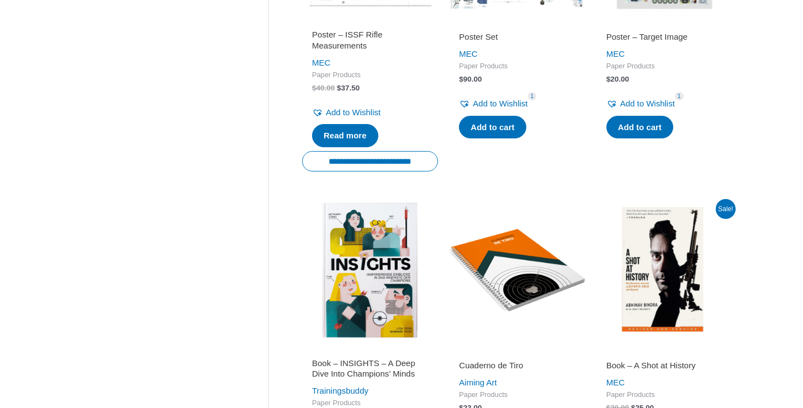
scroll to position [454, 0]
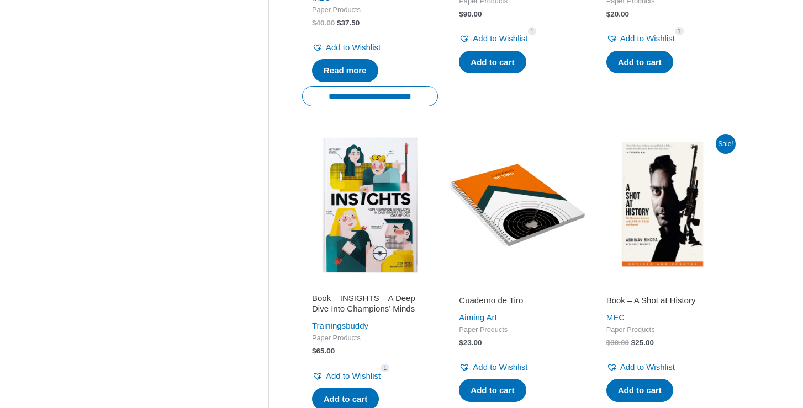
click at [322, 300] on h2 "Book – INSIGHTS – A Deep Dive Into Champions’ Minds" at bounding box center [370, 304] width 116 height 22
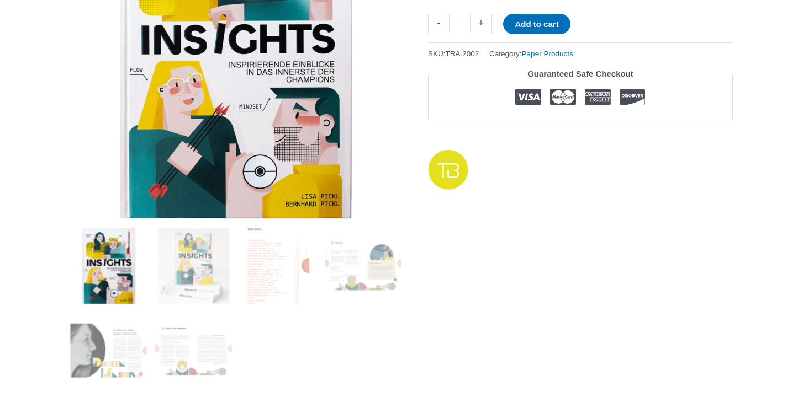
scroll to position [264, 0]
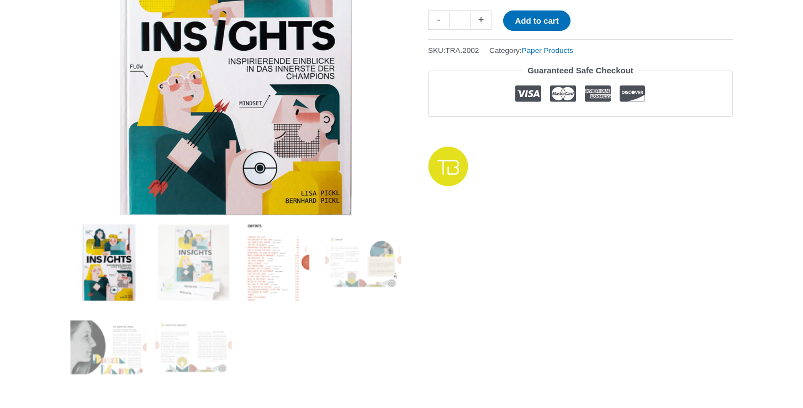
click at [269, 268] on img at bounding box center [278, 263] width 77 height 77
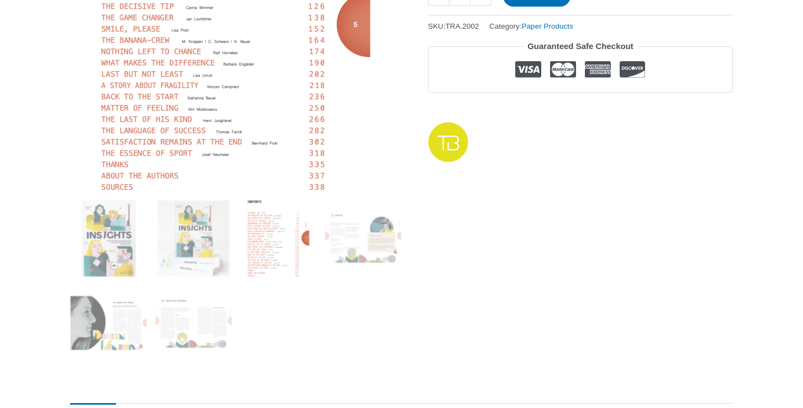
scroll to position [374, 0]
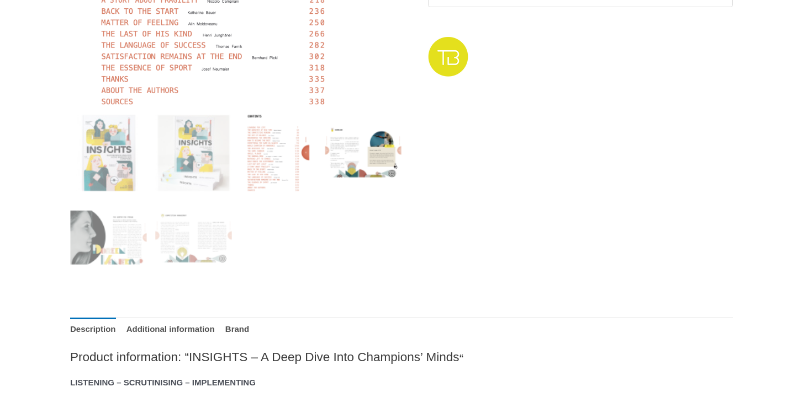
click at [385, 160] on img at bounding box center [363, 153] width 77 height 77
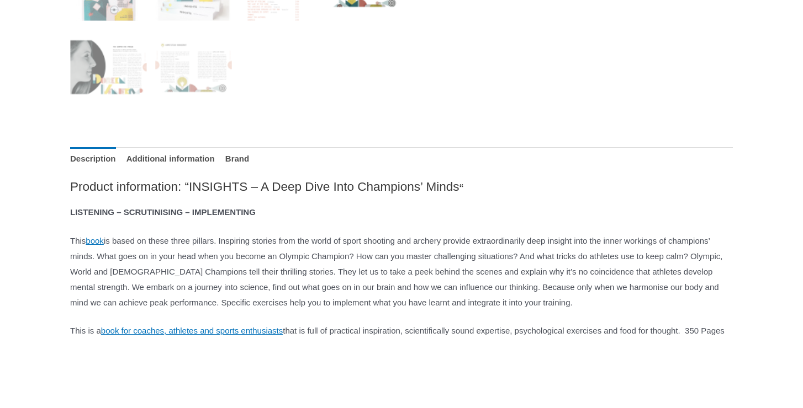
scroll to position [547, 0]
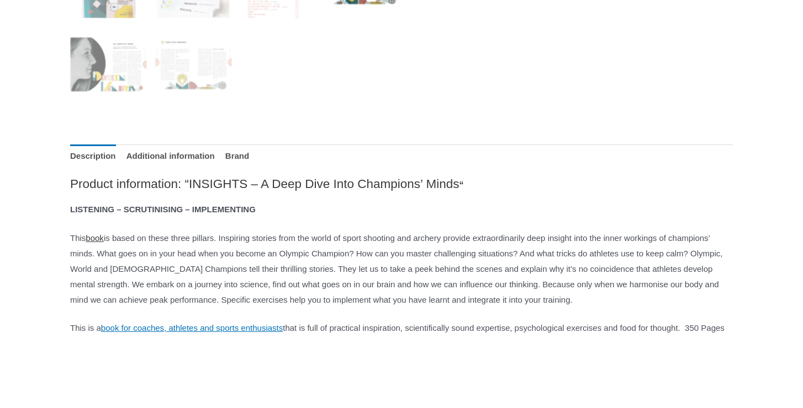
click at [100, 239] on link "book" at bounding box center [95, 237] width 18 height 9
click at [134, 283] on p "This book is based on these three pillars. Inspiring stories from the world of …" at bounding box center [401, 269] width 662 height 77
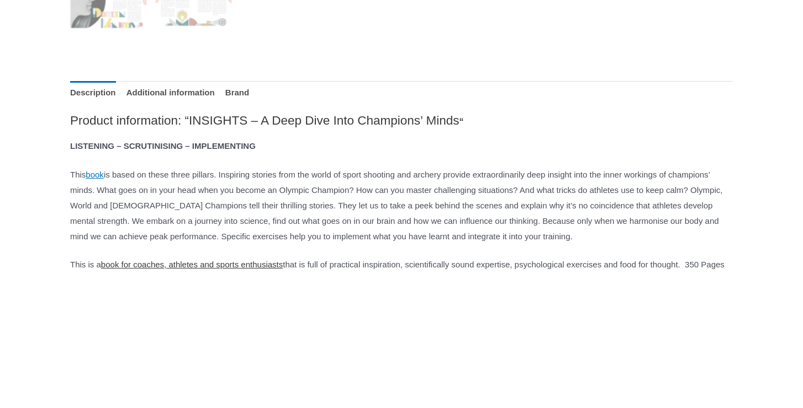
click at [205, 269] on link "book for coaches, athletes and sports enthusiasts" at bounding box center [192, 264] width 182 height 9
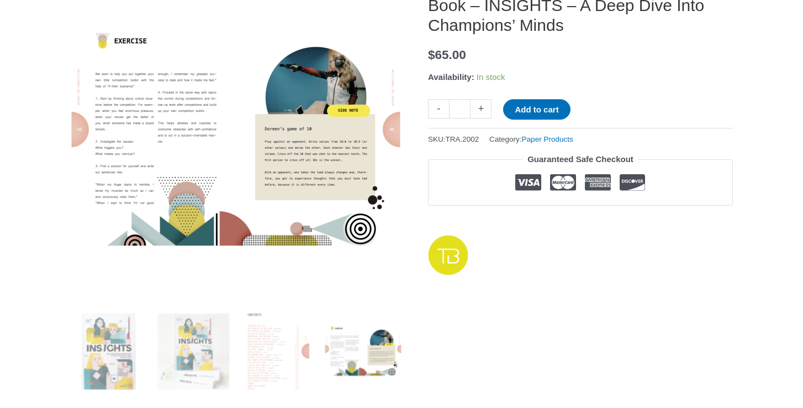
scroll to position [159, 0]
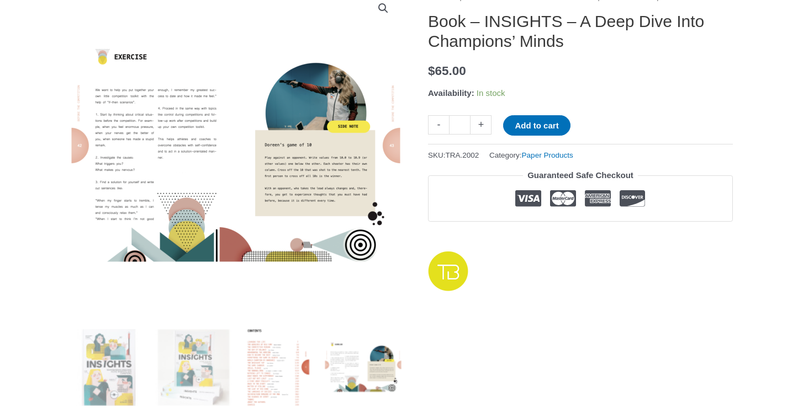
click at [268, 378] on img at bounding box center [278, 368] width 77 height 77
